Goal: Transaction & Acquisition: Obtain resource

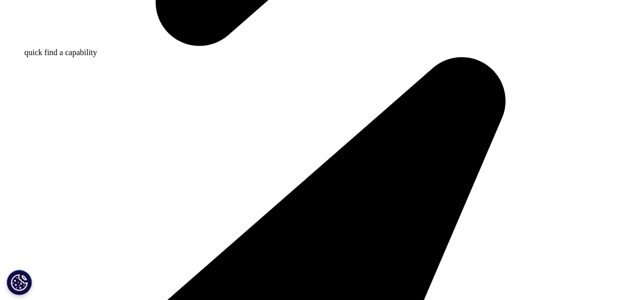
scroll to position [860, 0]
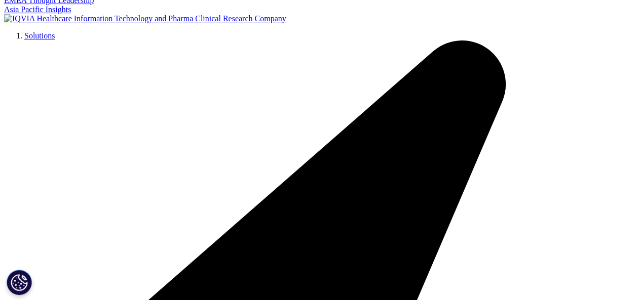
scroll to position [376, 0]
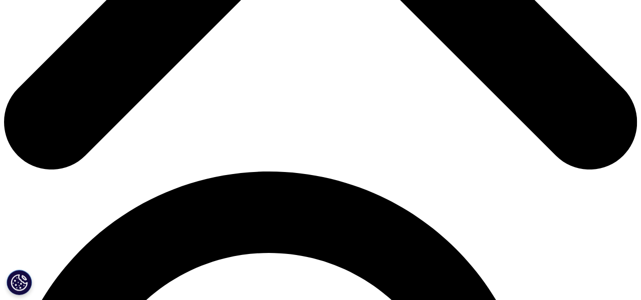
scroll to position [477, 0]
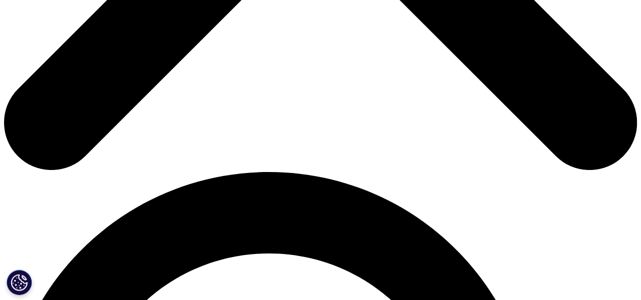
type input "[PERSON_NAME]"
type input "ssg-birac@birac.nic.in"
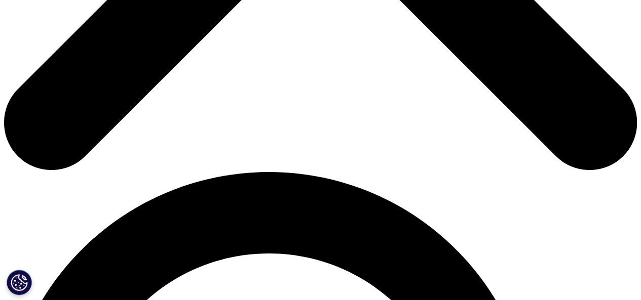
type input "Ip consultant"
type input "birac"
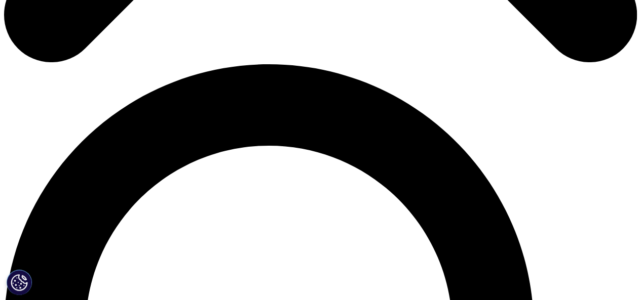
scroll to position [586, 0]
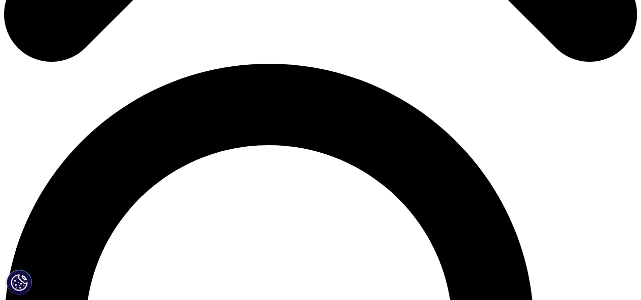
select select "[GEOGRAPHIC_DATA]"
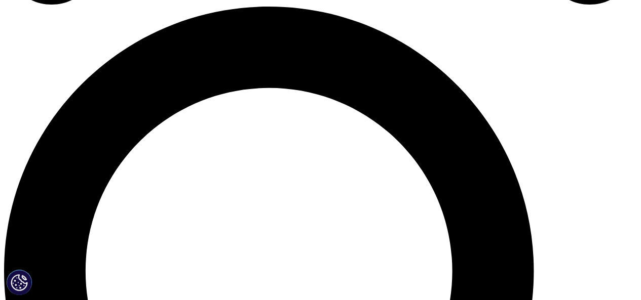
scroll to position [643, 0]
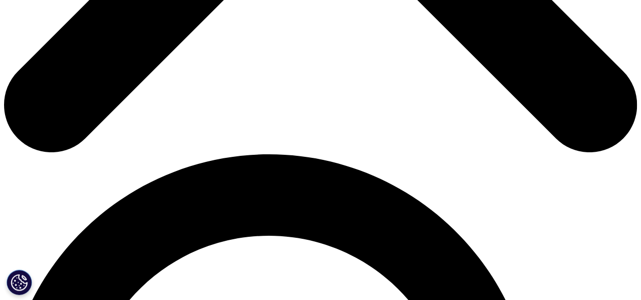
scroll to position [571, 598]
type input "Padhi"
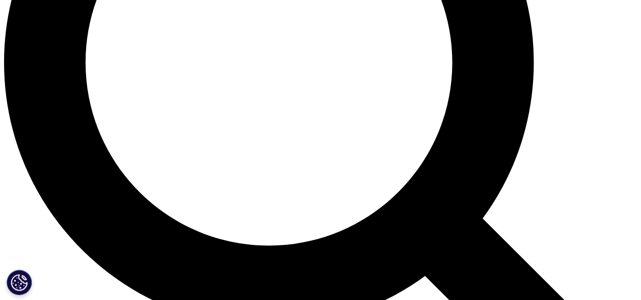
scroll to position [838, 0]
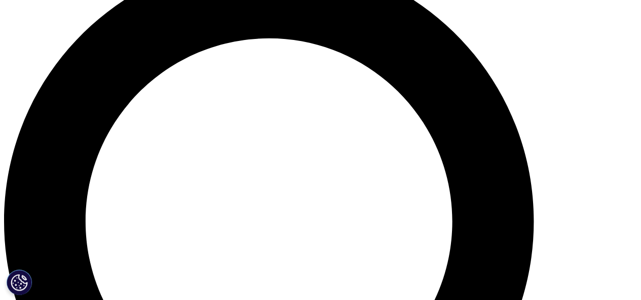
scroll to position [295, 598]
